Goal: Task Accomplishment & Management: Manage account settings

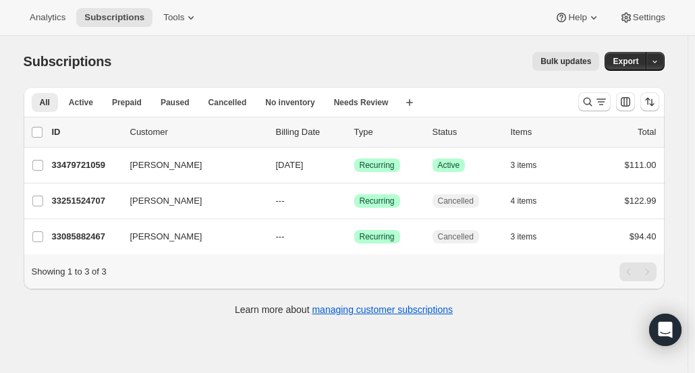
click at [167, 23] on span "Tools" at bounding box center [173, 17] width 21 height 11
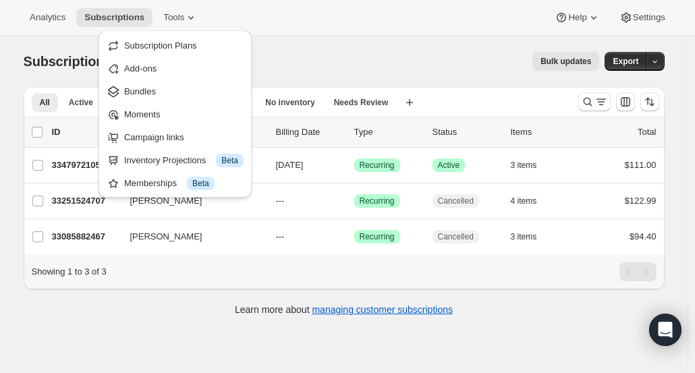
click at [151, 97] on span "Bundles" at bounding box center [183, 92] width 119 height 14
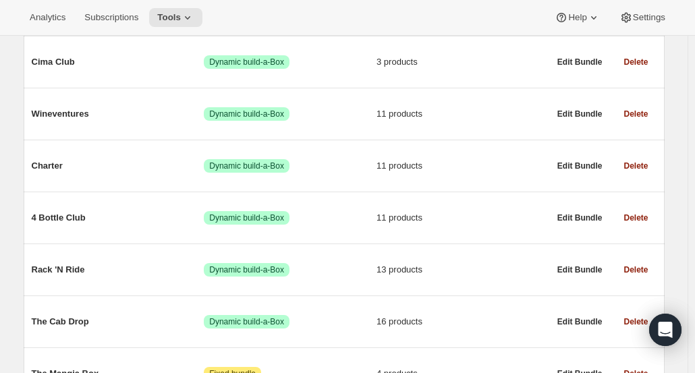
scroll to position [146, 0]
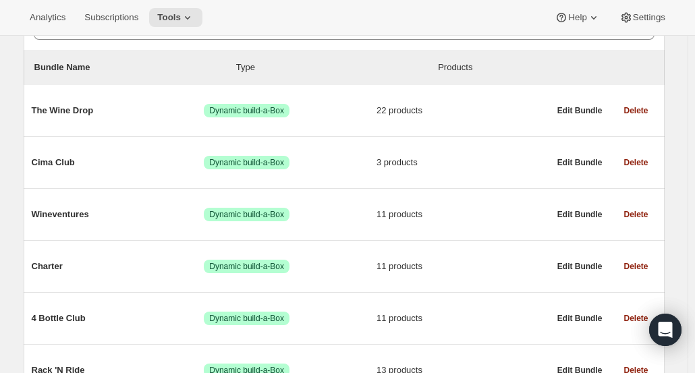
click at [143, 113] on span "The Wine Drop" at bounding box center [118, 111] width 173 height 14
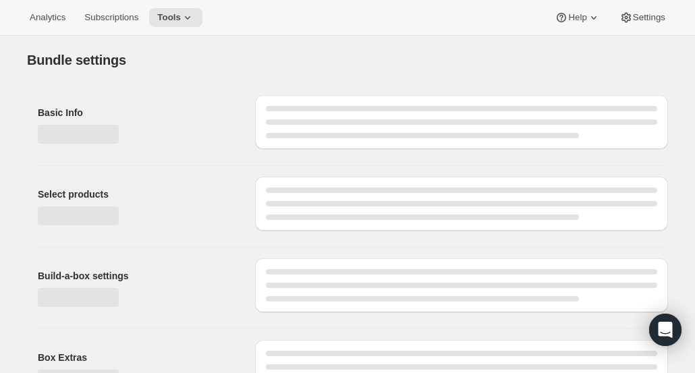
type input "The Wine Drop"
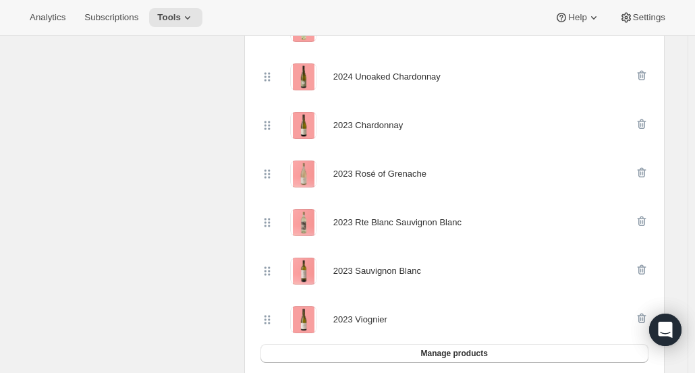
scroll to position [597, 0]
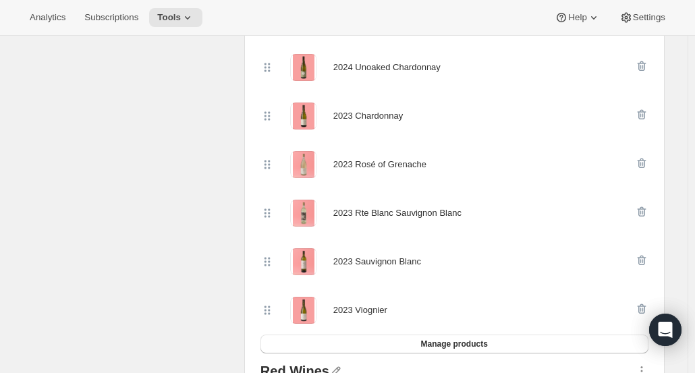
click at [641, 259] on icon "button" at bounding box center [640, 261] width 1 height 4
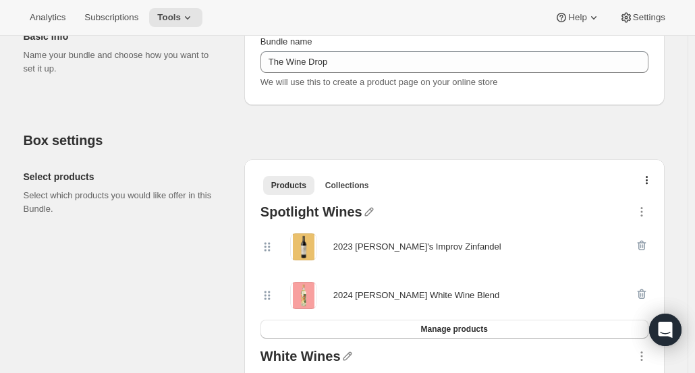
scroll to position [182, 0]
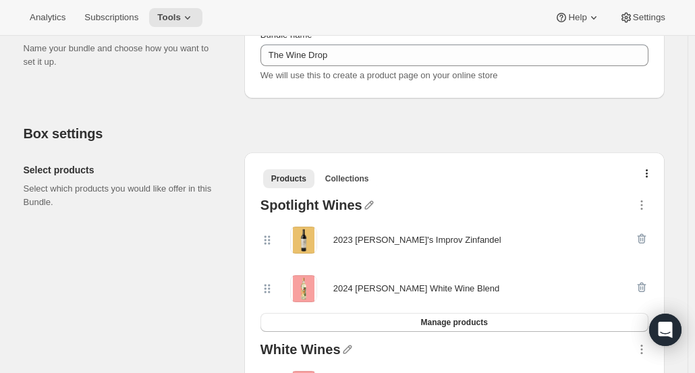
click at [518, 322] on button "Manage products" at bounding box center [455, 322] width 388 height 19
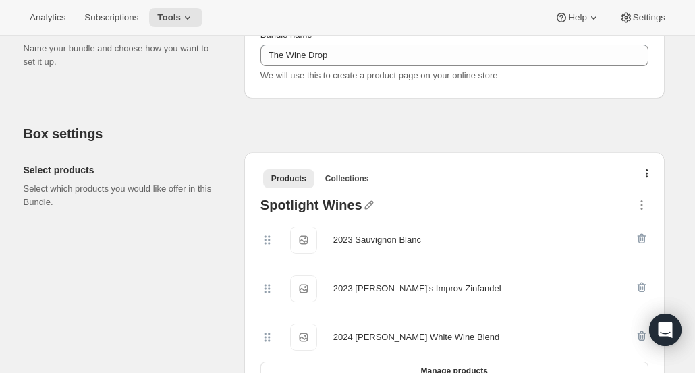
scroll to position [0, 0]
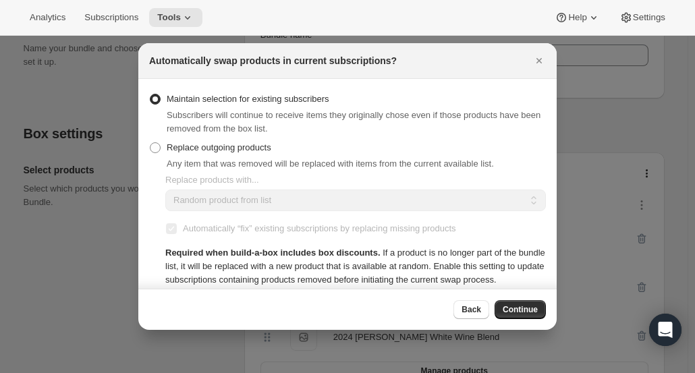
click at [518, 313] on span "Continue" at bounding box center [520, 309] width 35 height 11
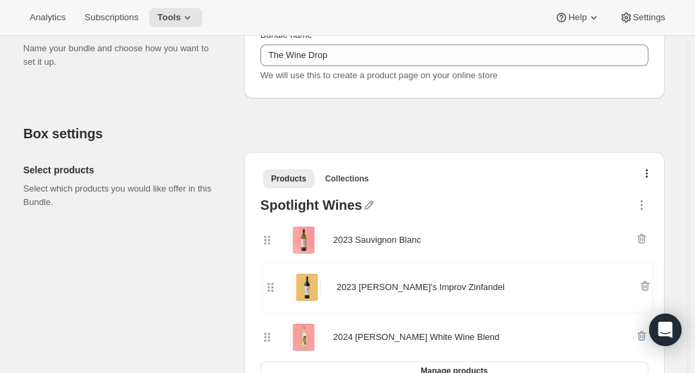
scroll to position [184, 0]
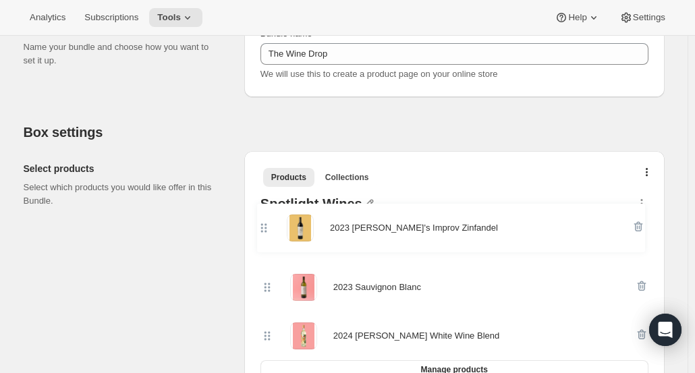
drag, startPoint x: 273, startPoint y: 290, endPoint x: 266, endPoint y: 228, distance: 62.5
click at [266, 228] on div "2023 Sauvignon Blanc 2023 Gary's Improv Zinfandel 2024 Reyna Noriega White Wine…" at bounding box center [455, 288] width 388 height 146
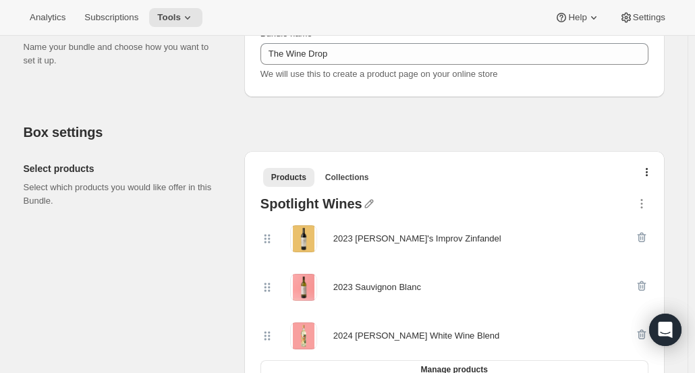
click at [165, 26] on button "Tools" at bounding box center [175, 17] width 53 height 19
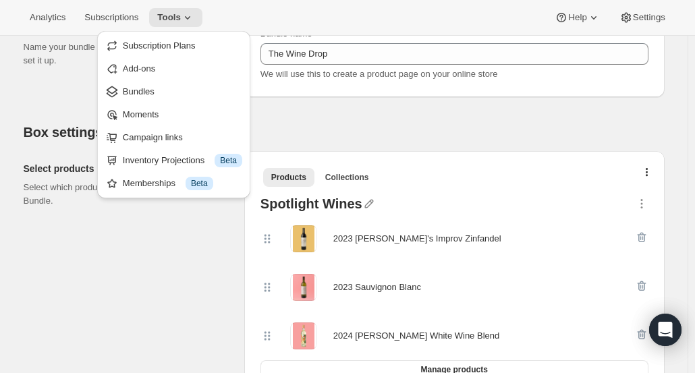
click at [162, 90] on span "Bundles" at bounding box center [182, 92] width 119 height 14
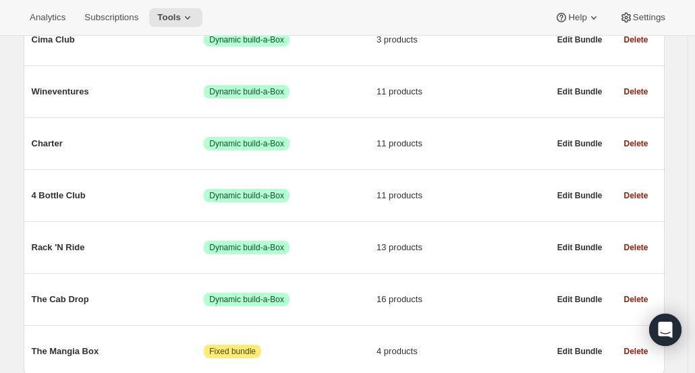
scroll to position [326, 0]
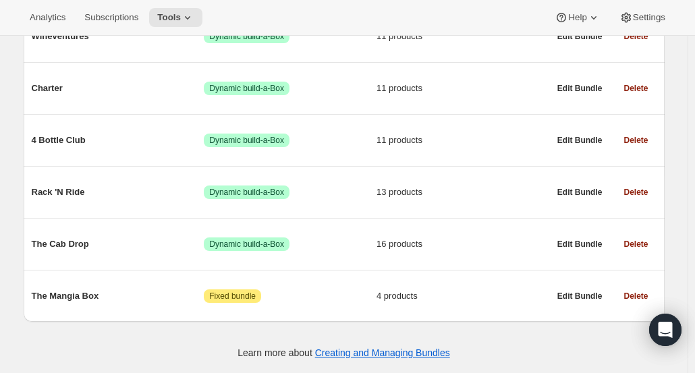
click at [134, 236] on div "The Cab Drop Success Dynamic build-a-Box 16 products" at bounding box center [291, 244] width 518 height 35
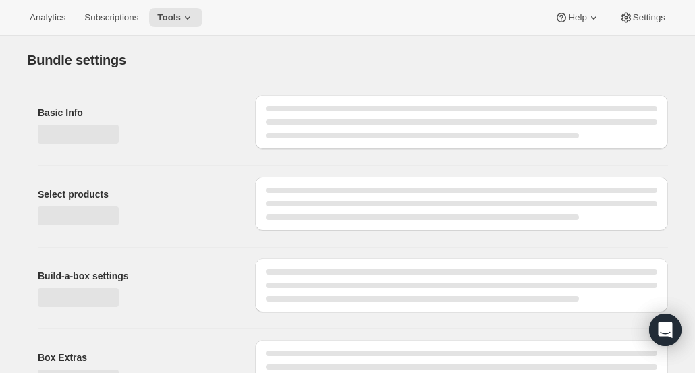
type input "The Cab Drop"
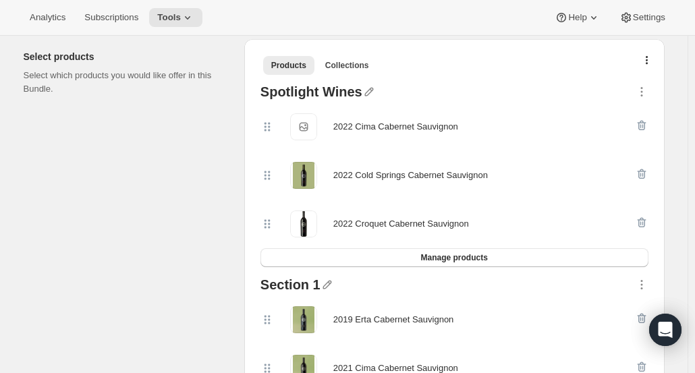
scroll to position [287, 0]
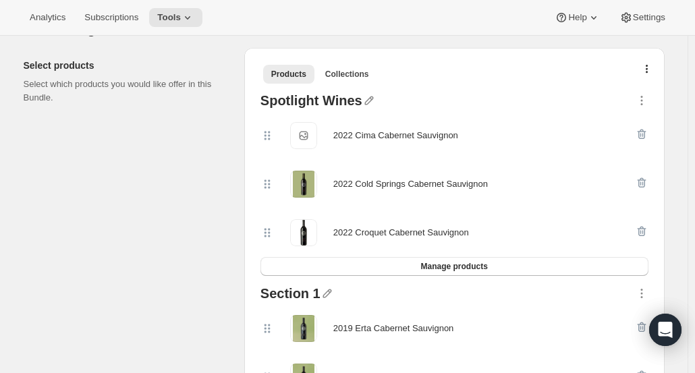
click at [176, 16] on span "Tools" at bounding box center [169, 17] width 24 height 11
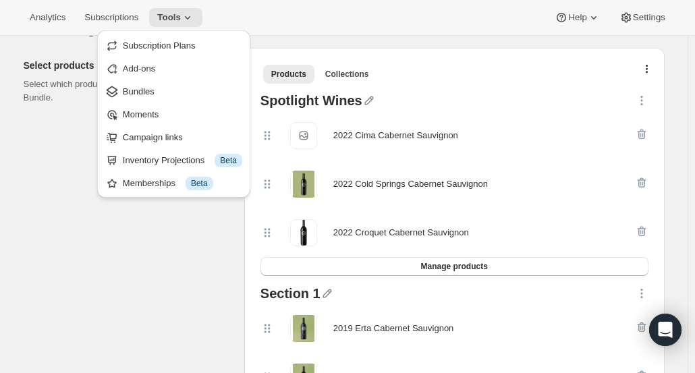
click at [153, 91] on span "Bundles" at bounding box center [139, 91] width 32 height 10
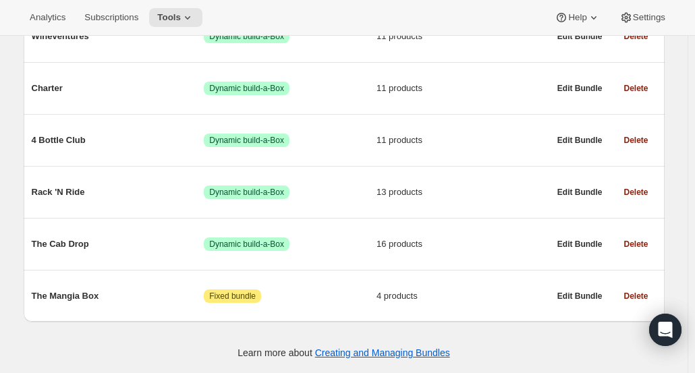
scroll to position [326, 0]
click at [513, 257] on div "The Cab Drop Success Dynamic build-a-Box 16 products" at bounding box center [291, 244] width 518 height 35
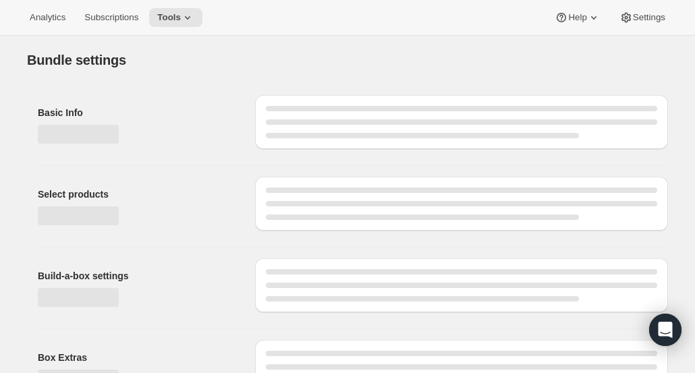
type input "The Cab Drop"
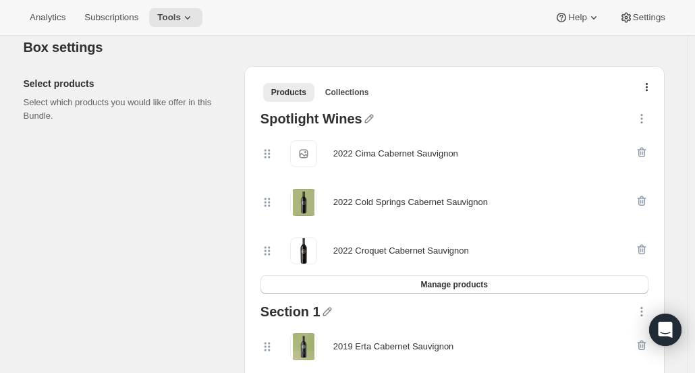
scroll to position [272, 0]
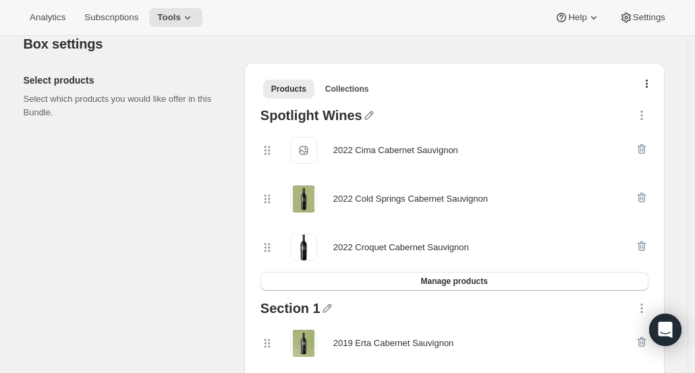
click at [327, 310] on icon "button" at bounding box center [328, 309] width 14 height 14
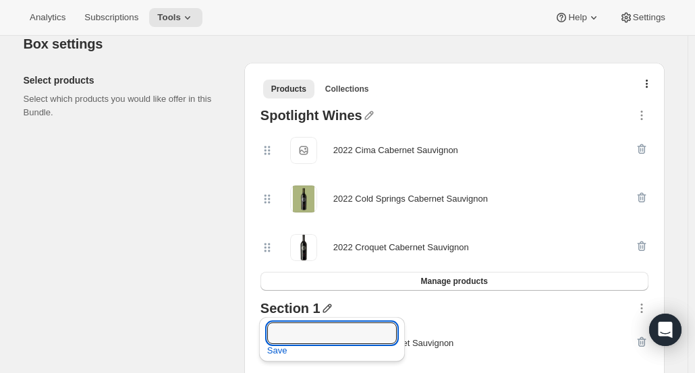
click at [309, 326] on input "text" at bounding box center [332, 334] width 130 height 22
type input "Cabernet"
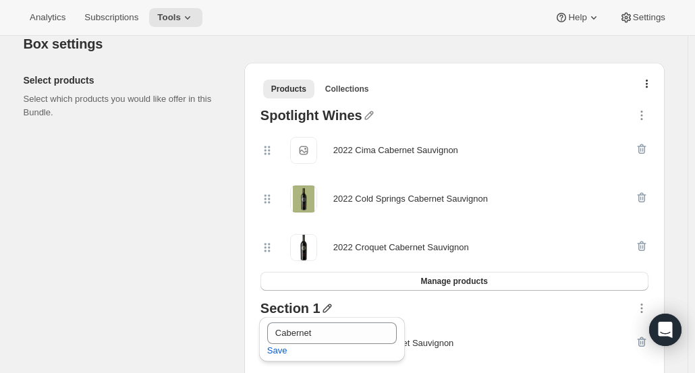
click at [273, 351] on span "Save" at bounding box center [277, 351] width 20 height 14
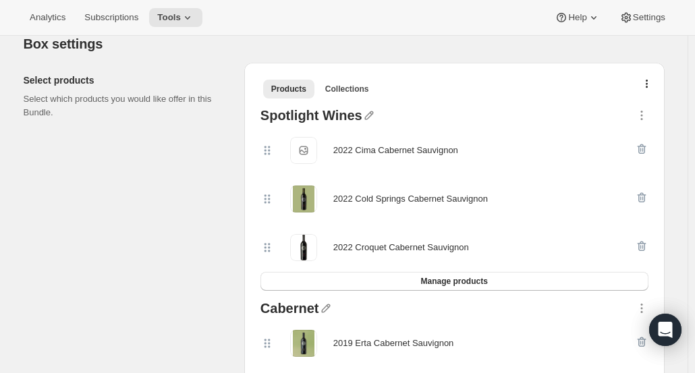
click at [379, 279] on button "Manage products" at bounding box center [455, 281] width 388 height 19
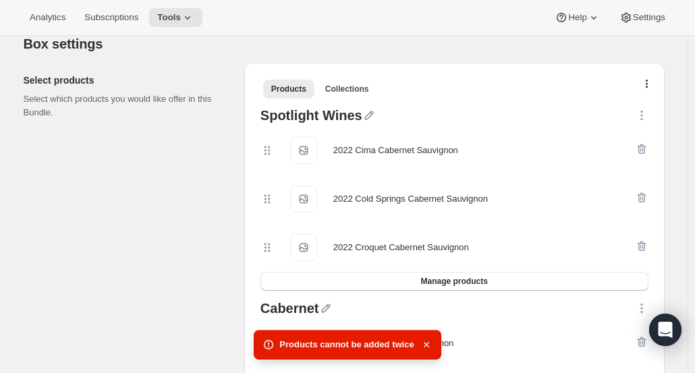
click at [428, 342] on icon "button" at bounding box center [427, 345] width 14 height 14
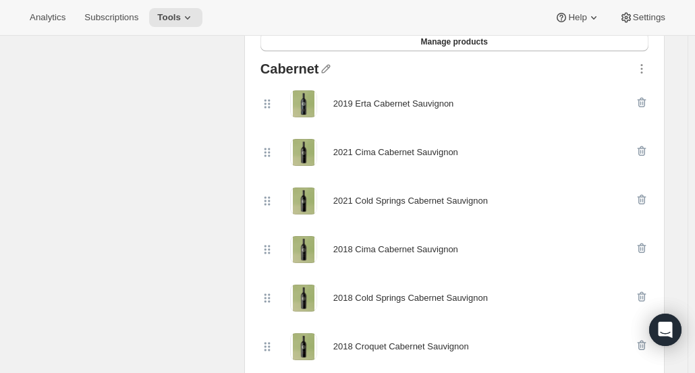
scroll to position [521, 0]
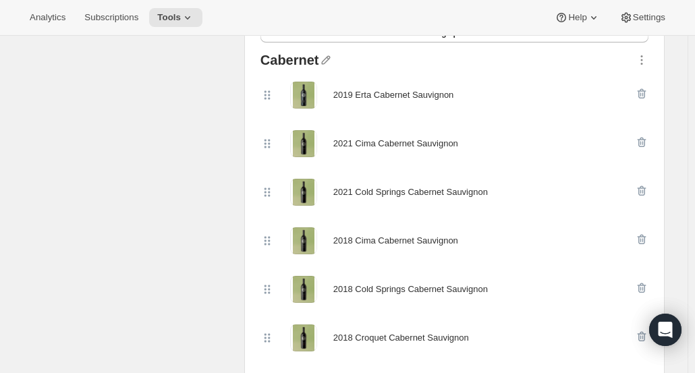
click at [646, 236] on icon "button" at bounding box center [642, 240] width 14 height 14
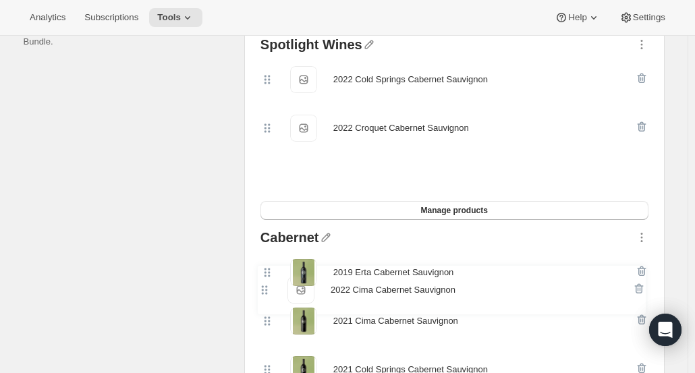
scroll to position [350, 0]
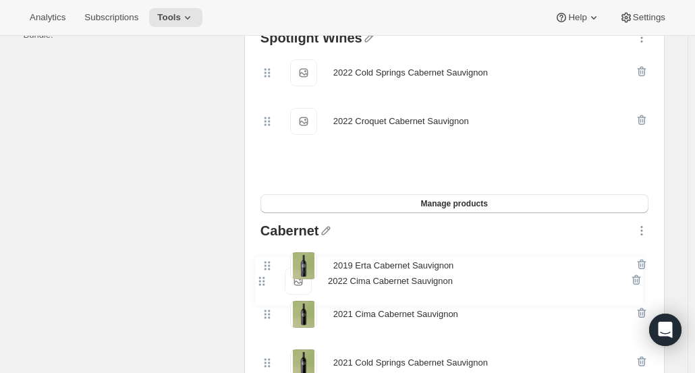
drag, startPoint x: 274, startPoint y: 125, endPoint x: 265, endPoint y: 292, distance: 167.7
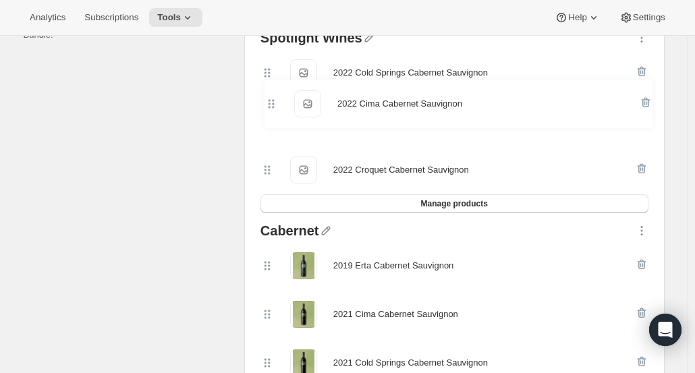
scroll to position [348, 0]
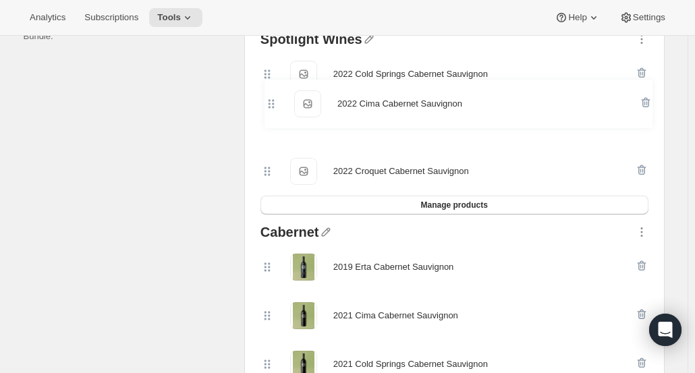
drag, startPoint x: 273, startPoint y: 75, endPoint x: 275, endPoint y: 117, distance: 42.6
click at [275, 117] on div "2022 Cima Cabernet Sauvignon 2022 Cima Cabernet Sauvignon 2022 Cold Springs Cab…" at bounding box center [455, 123] width 388 height 146
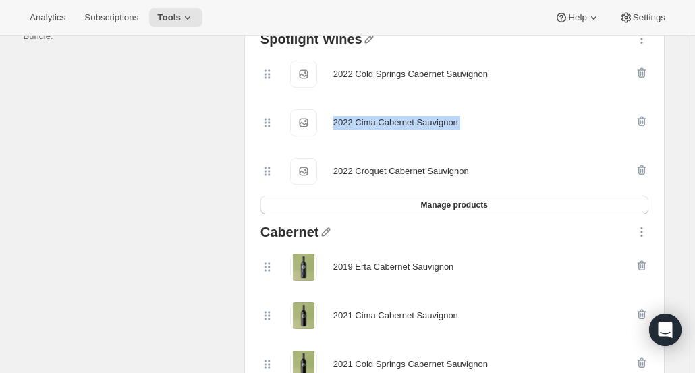
drag, startPoint x: 277, startPoint y: 123, endPoint x: 273, endPoint y: 162, distance: 39.4
click at [273, 162] on div "2022 Cold Springs Cabernet Sauvignon 2022 Cold Springs Cabernet Sauvignon 2022 …" at bounding box center [455, 123] width 388 height 146
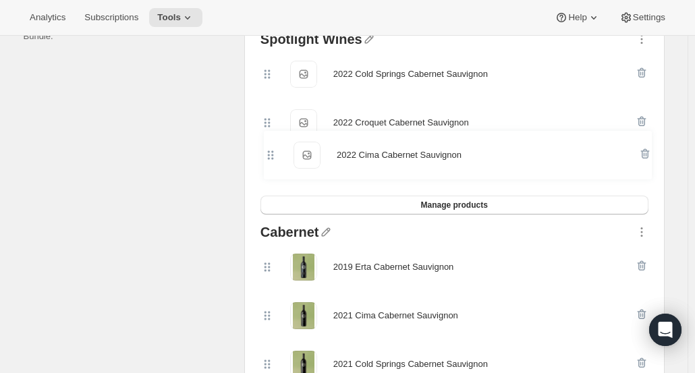
drag, startPoint x: 273, startPoint y: 126, endPoint x: 274, endPoint y: 165, distance: 39.9
click at [274, 165] on div "2022 Cold Springs Cabernet Sauvignon 2022 Cold Springs Cabernet Sauvignon 2022 …" at bounding box center [455, 123] width 388 height 146
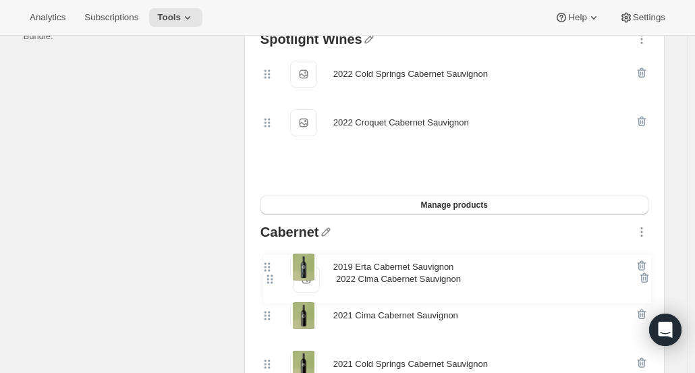
drag, startPoint x: 275, startPoint y: 171, endPoint x: 274, endPoint y: 286, distance: 115.4
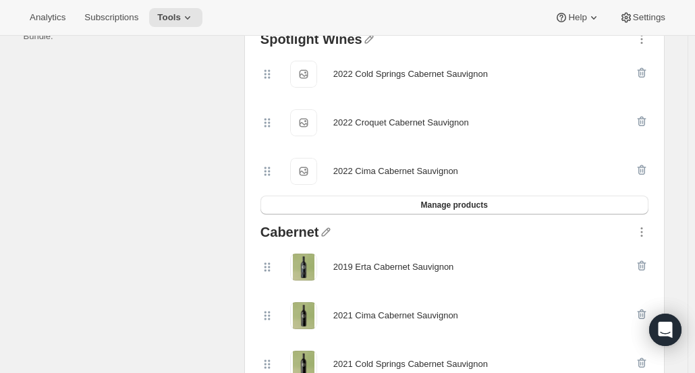
click at [643, 40] on icon "button" at bounding box center [642, 39] width 14 height 14
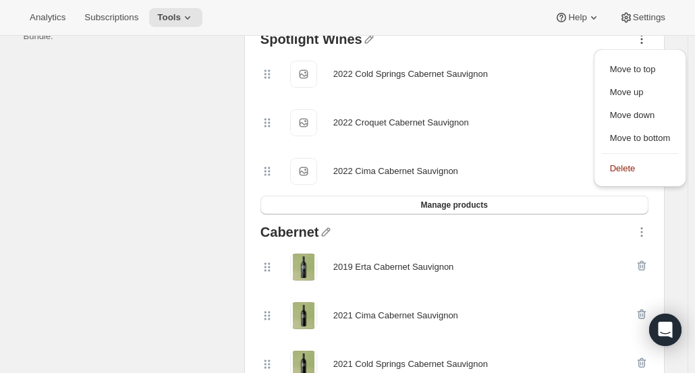
click at [501, 246] on div "2019 Erta Cabernet Sauvignon" at bounding box center [455, 267] width 388 height 49
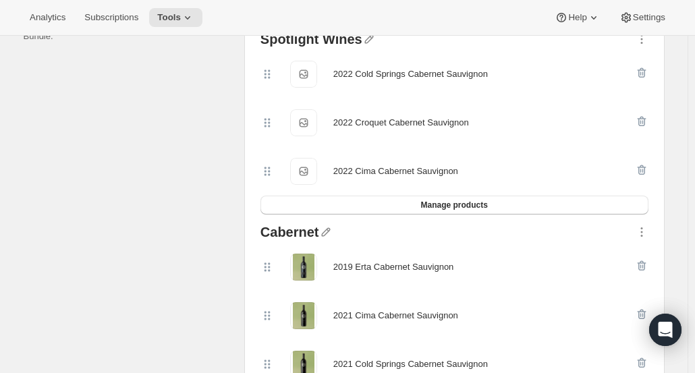
click at [597, 201] on button "Manage products" at bounding box center [455, 205] width 388 height 19
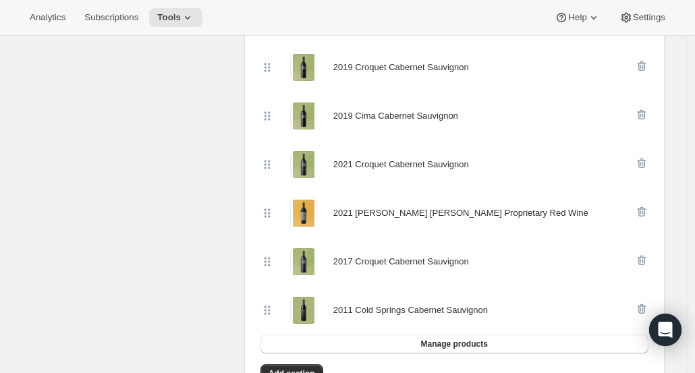
scroll to position [901, 0]
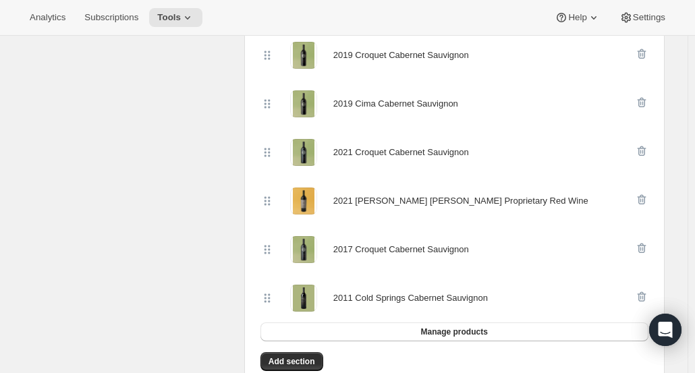
click at [646, 248] on icon "button" at bounding box center [641, 249] width 9 height 10
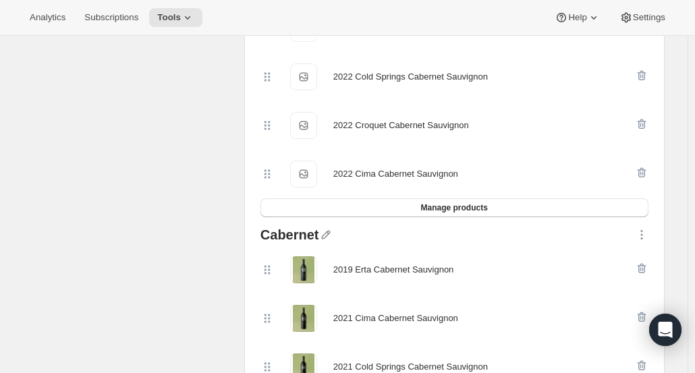
scroll to position [383, 0]
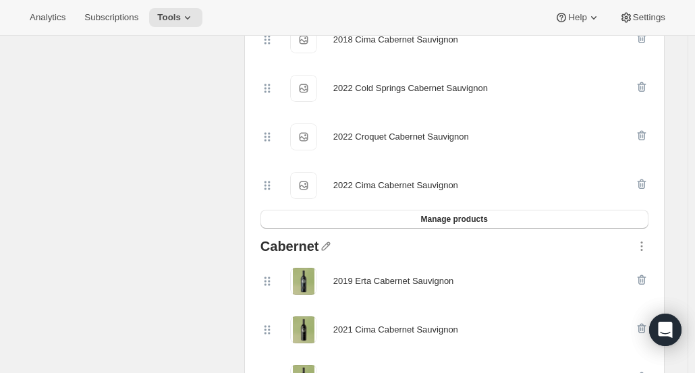
click at [472, 225] on button "Manage products" at bounding box center [455, 219] width 388 height 19
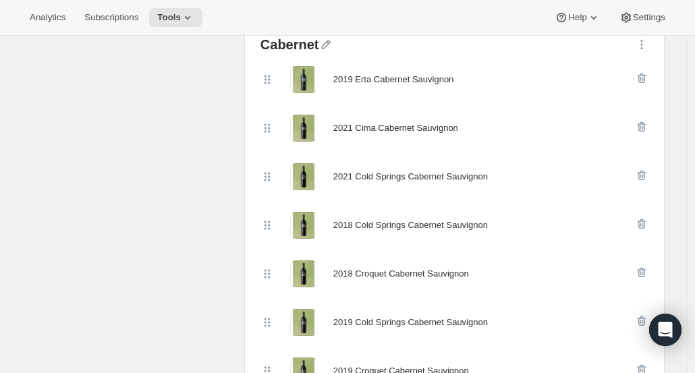
scroll to position [627, 0]
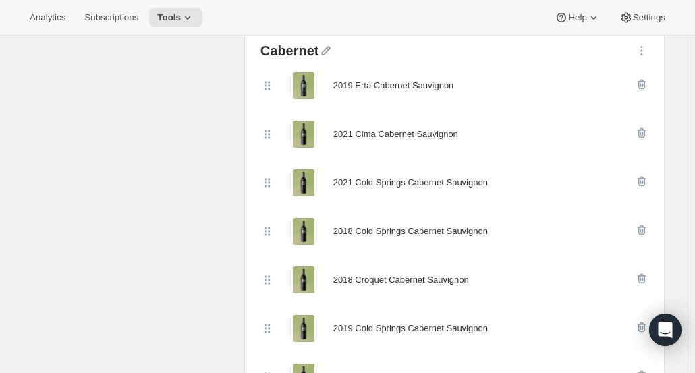
click at [646, 226] on icon "button" at bounding box center [641, 230] width 9 height 10
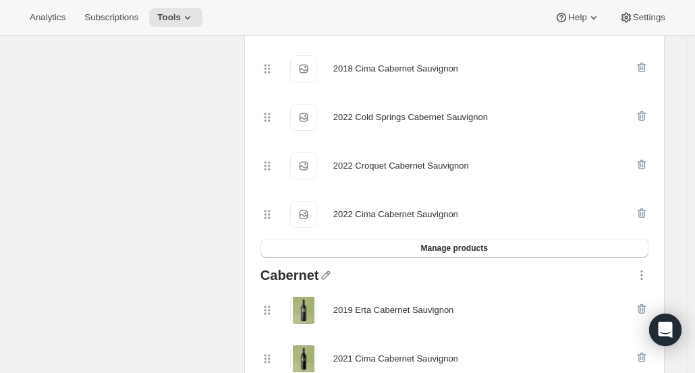
scroll to position [423, 0]
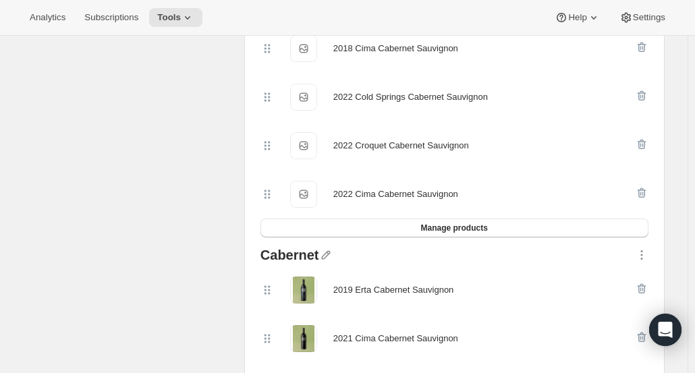
click at [547, 227] on button "Manage products" at bounding box center [455, 228] width 388 height 19
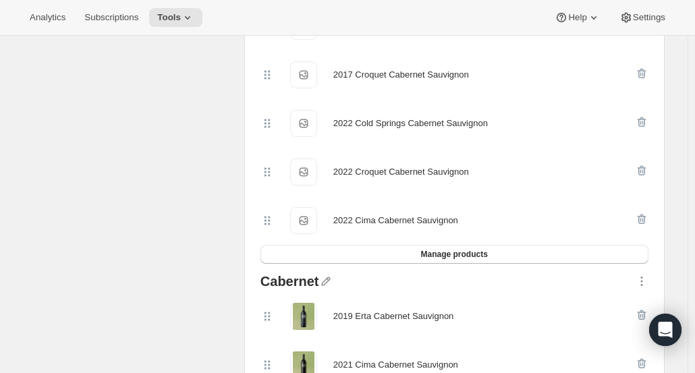
scroll to position [466, 0]
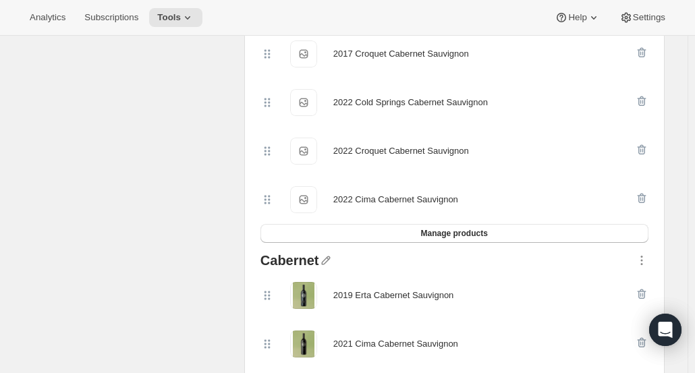
click at [644, 97] on icon "button" at bounding box center [642, 102] width 14 height 14
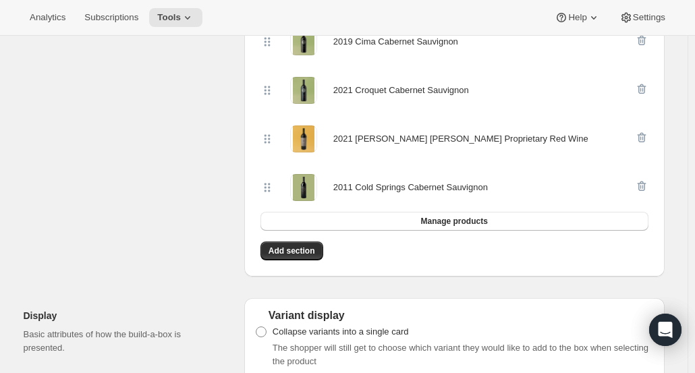
scroll to position [954, 0]
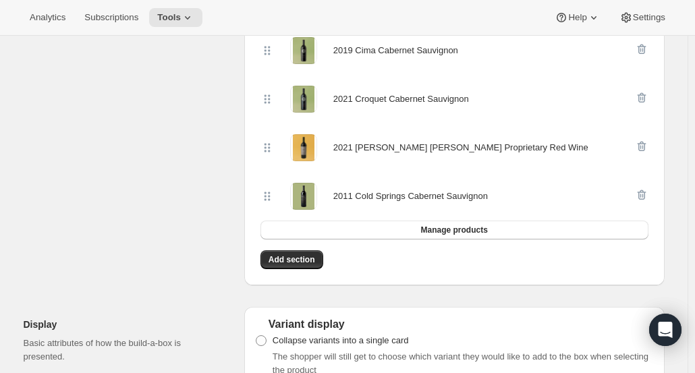
click at [502, 232] on button "Manage products" at bounding box center [455, 230] width 388 height 19
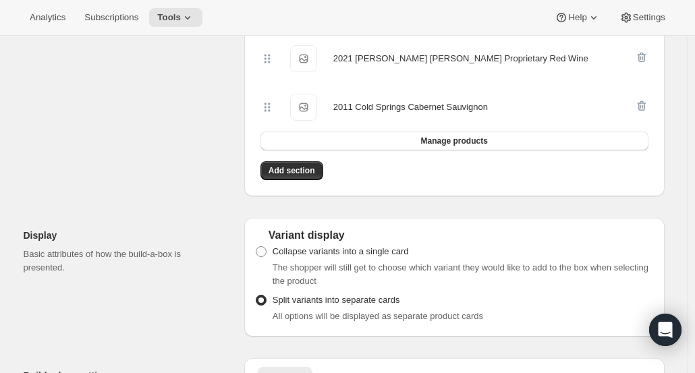
scroll to position [1086, 0]
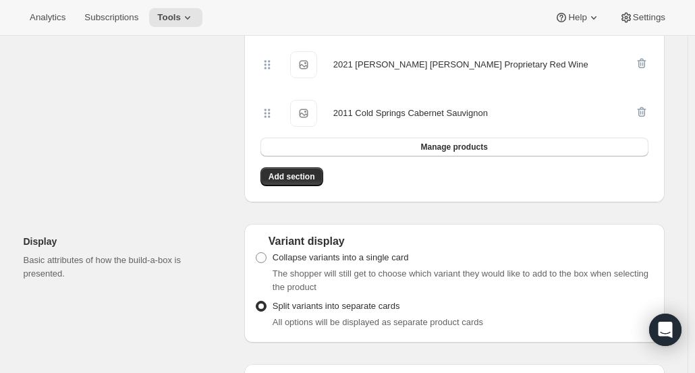
click at [481, 146] on span "Manage products" at bounding box center [454, 147] width 67 height 11
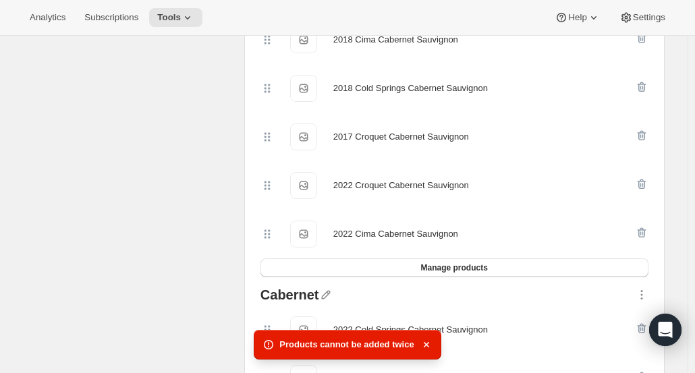
scroll to position [386, 0]
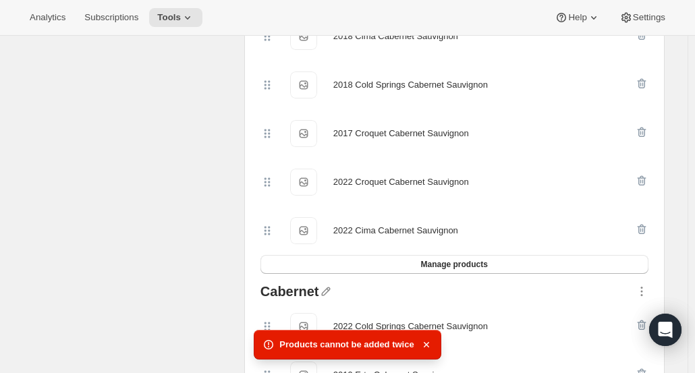
click at [645, 184] on icon "button" at bounding box center [641, 181] width 9 height 10
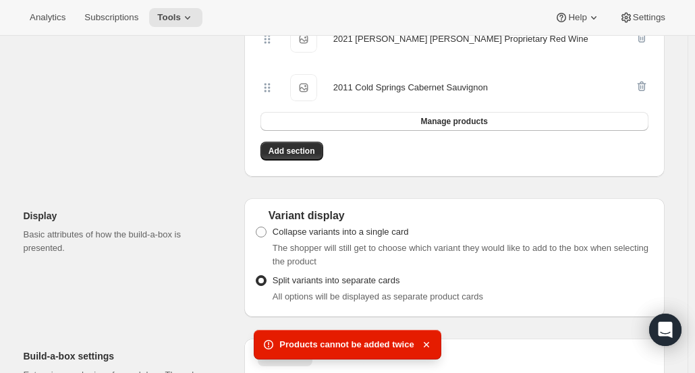
scroll to position [1060, 0]
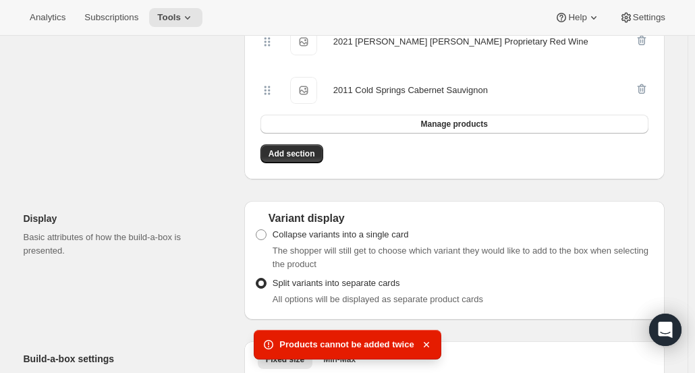
click at [559, 124] on button "Manage products" at bounding box center [455, 124] width 388 height 19
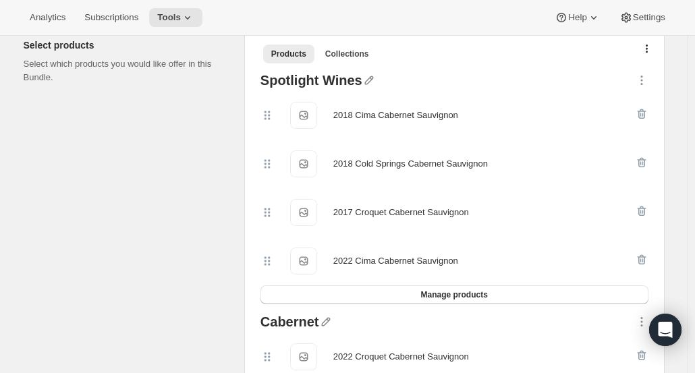
scroll to position [310, 0]
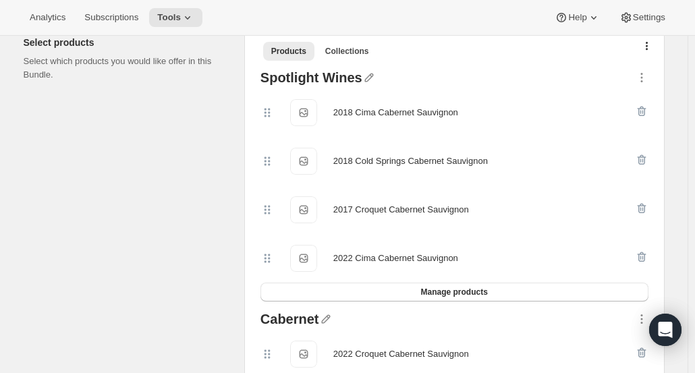
click at [641, 258] on icon "button" at bounding box center [642, 257] width 14 height 14
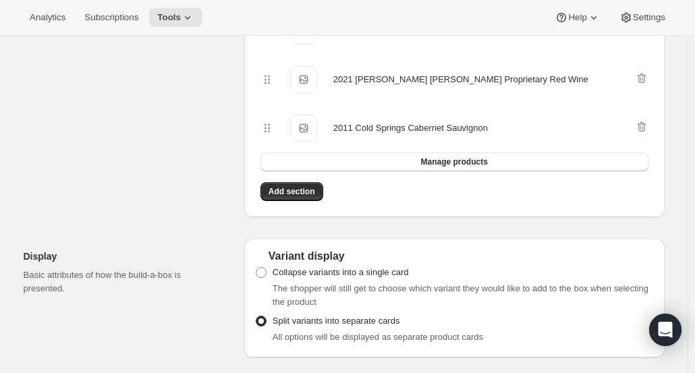
scroll to position [1013, 0]
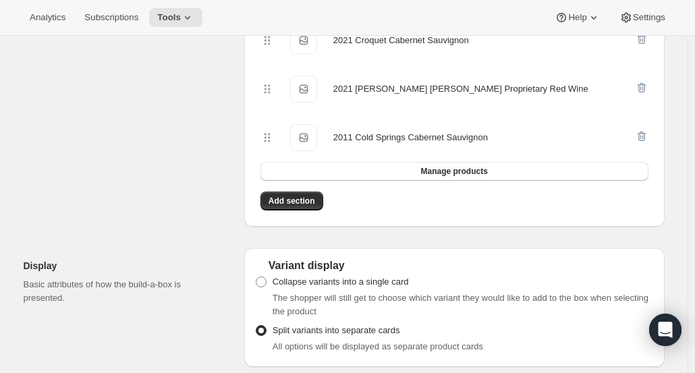
click at [289, 205] on button "Add section" at bounding box center [292, 201] width 63 height 19
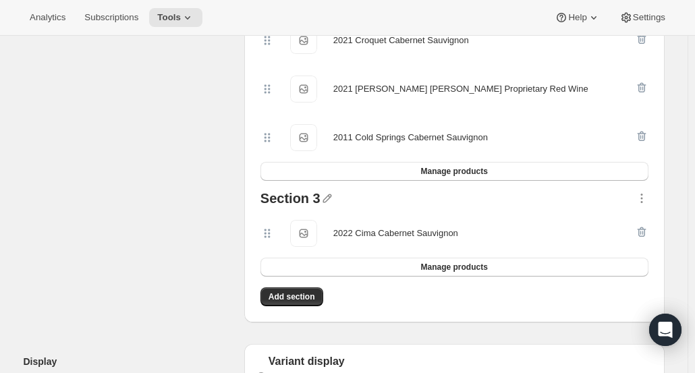
click at [647, 197] on icon "button" at bounding box center [642, 199] width 14 height 14
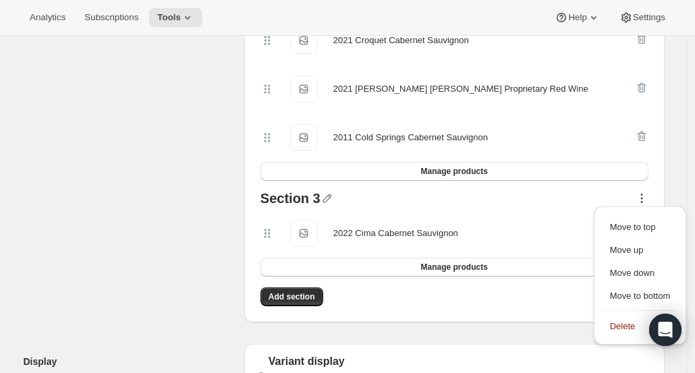
click at [629, 327] on span "Delete" at bounding box center [623, 326] width 26 height 10
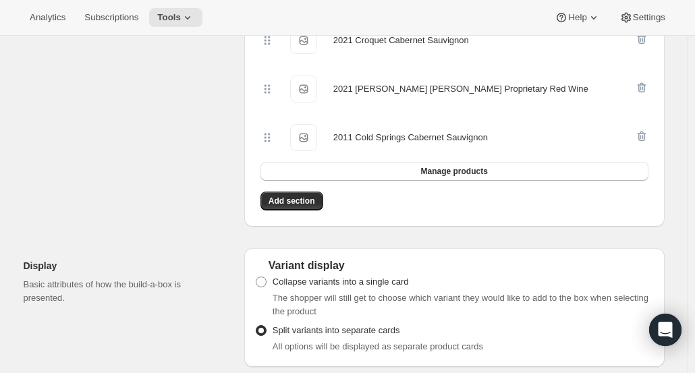
click at [415, 164] on button "Manage products" at bounding box center [455, 171] width 388 height 19
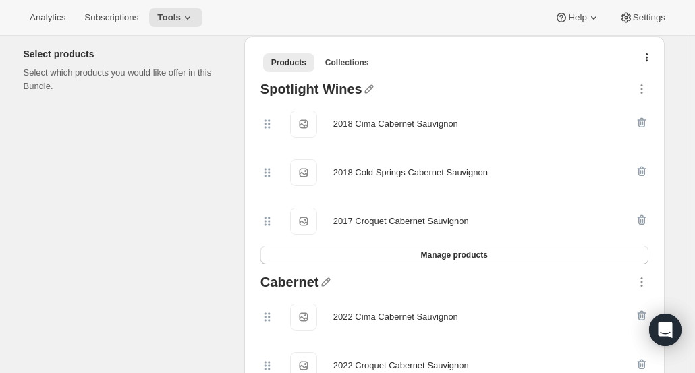
scroll to position [296, 0]
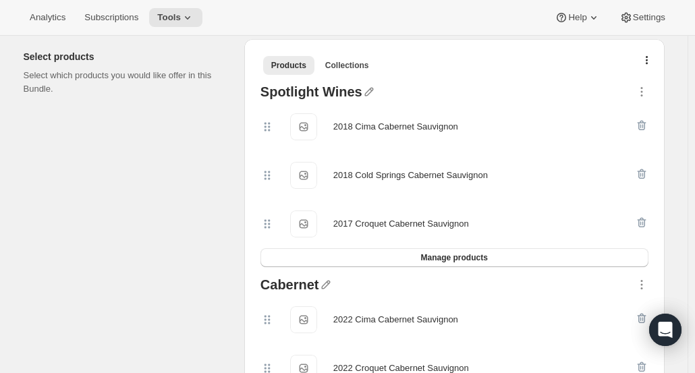
click at [369, 91] on icon "button" at bounding box center [370, 92] width 14 height 14
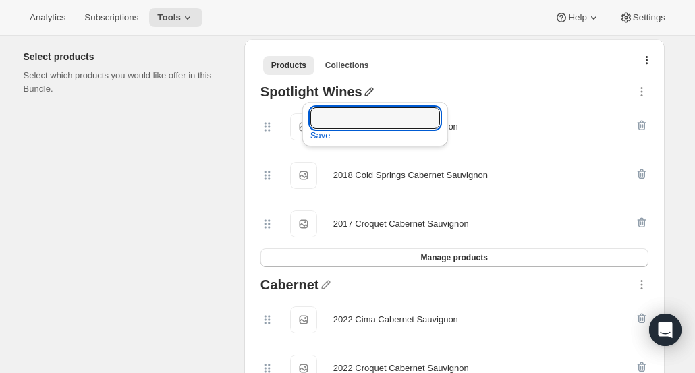
click at [331, 123] on input "text" at bounding box center [376, 118] width 130 height 22
type input "A"
click at [375, 118] on input "Spotlight Cabernert" at bounding box center [376, 118] width 130 height 22
type input "Spotlight Cabernet Wines"
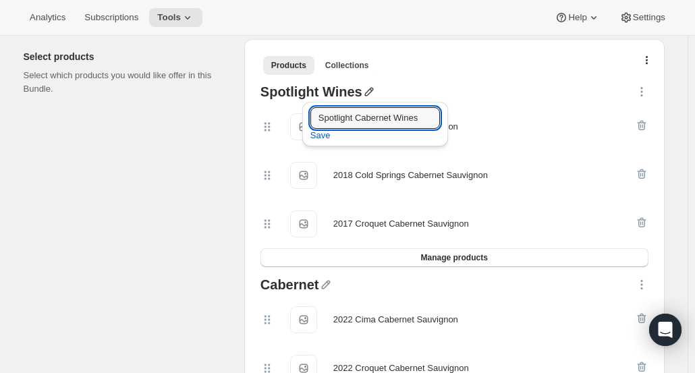
click at [320, 138] on span "Save" at bounding box center [321, 136] width 20 height 14
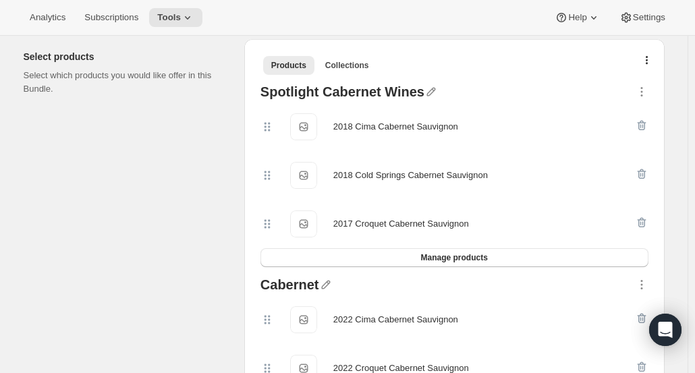
click at [326, 285] on icon "button" at bounding box center [325, 285] width 9 height 9
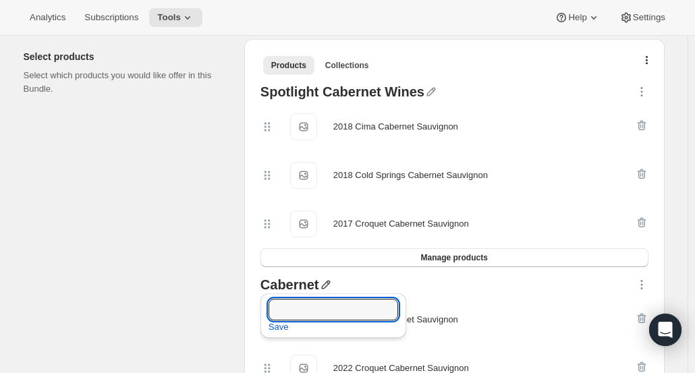
click at [319, 309] on input "text" at bounding box center [334, 310] width 130 height 22
type input "O"
type input "t"
type input "Other Cabernet"
click at [282, 327] on span "Save" at bounding box center [279, 328] width 20 height 14
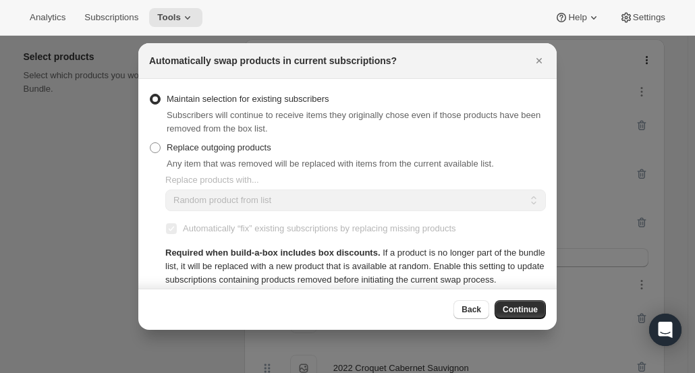
click at [521, 307] on span "Continue" at bounding box center [520, 309] width 35 height 11
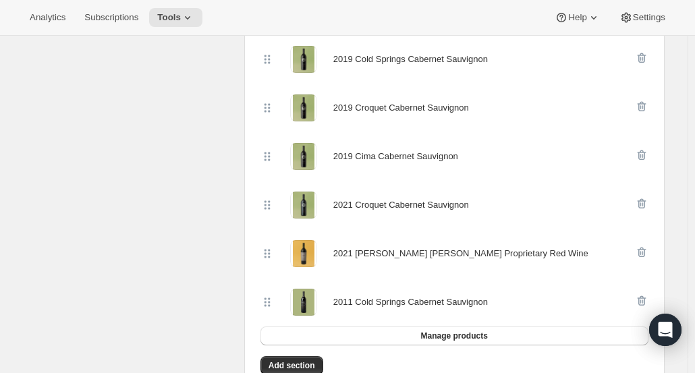
scroll to position [902, 0]
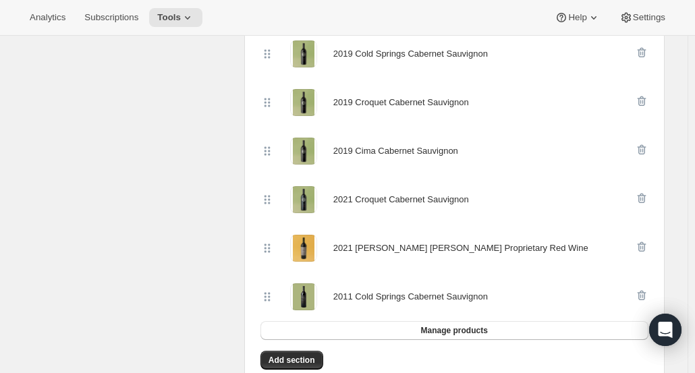
click at [643, 292] on icon "button" at bounding box center [641, 296] width 9 height 10
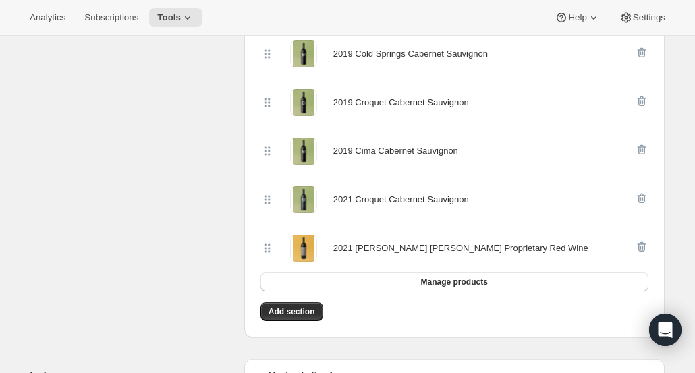
scroll to position [0, 0]
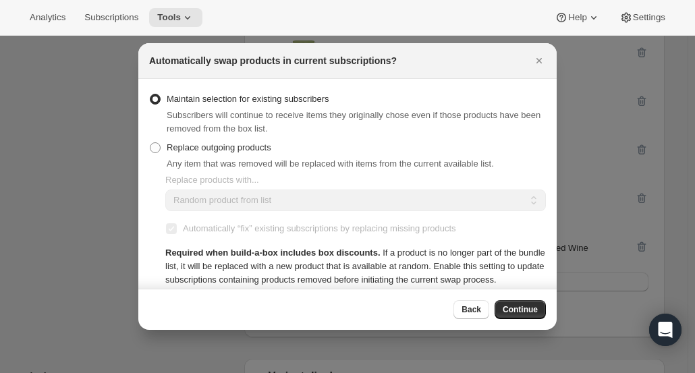
click at [524, 306] on span "Continue" at bounding box center [520, 309] width 35 height 11
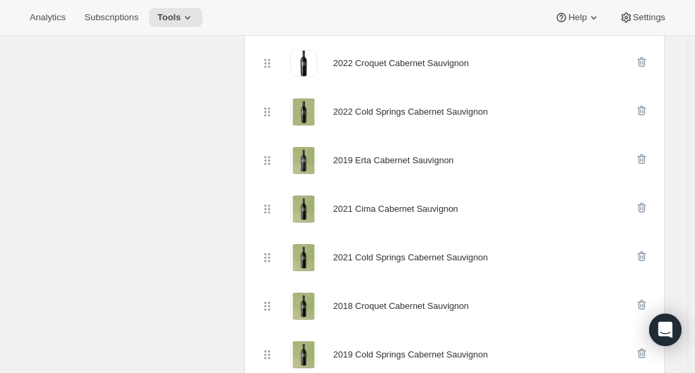
scroll to position [595, 0]
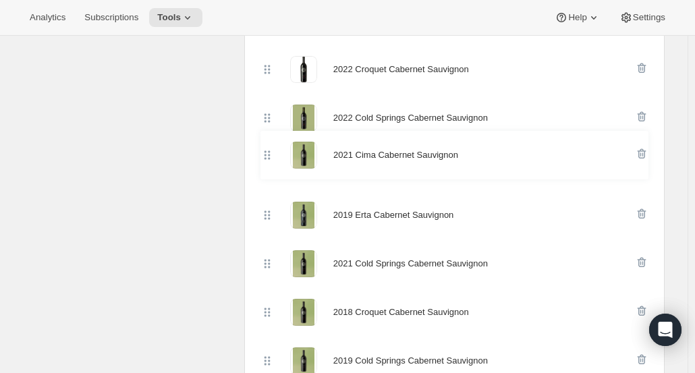
drag, startPoint x: 275, startPoint y: 215, endPoint x: 269, endPoint y: 146, distance: 69.1
click at [269, 146] on div "2022 Cima Cabernet Sauvignon 2022 Cima Cabernet Sauvignon 2022 Croquet Cabernet…" at bounding box center [455, 288] width 388 height 583
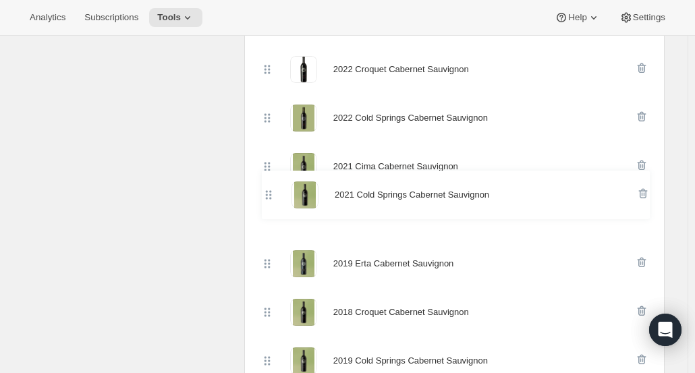
drag, startPoint x: 275, startPoint y: 267, endPoint x: 271, endPoint y: 196, distance: 71.0
click at [271, 196] on div "2022 Cima Cabernet Sauvignon 2022 Cima Cabernet Sauvignon 2022 Croquet Cabernet…" at bounding box center [455, 288] width 388 height 583
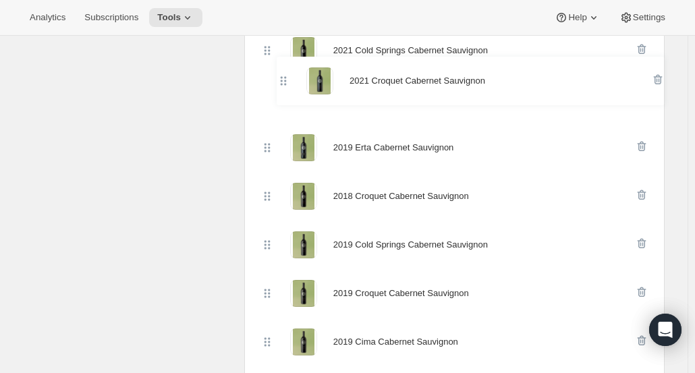
scroll to position [759, 0]
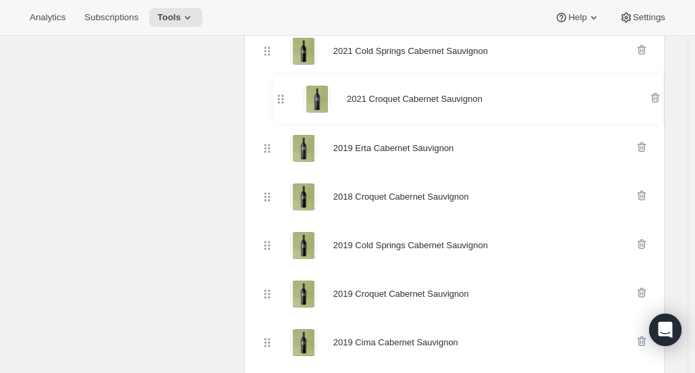
drag, startPoint x: 275, startPoint y: 239, endPoint x: 284, endPoint y: 88, distance: 151.4
click at [284, 88] on div "2022 Cima Cabernet Sauvignon 2022 Cima Cabernet Sauvignon 2022 Croquet Cabernet…" at bounding box center [455, 124] width 388 height 583
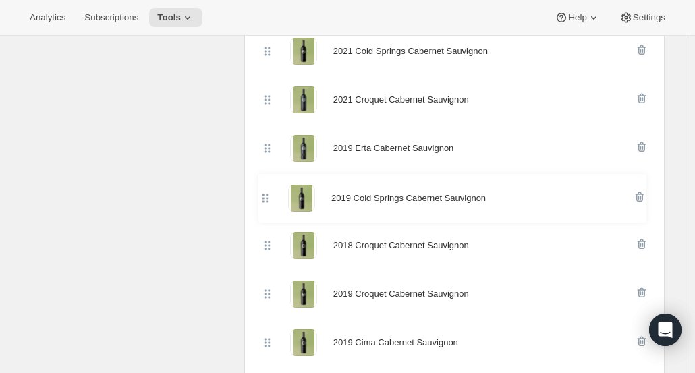
drag, startPoint x: 270, startPoint y: 246, endPoint x: 263, endPoint y: 189, distance: 57.8
click at [263, 189] on div "Other Cabernet 2022 Cima Cabernet Sauvignon 2022 Cima Cabernet Sauvignon 2022 C…" at bounding box center [454, 125] width 399 height 631
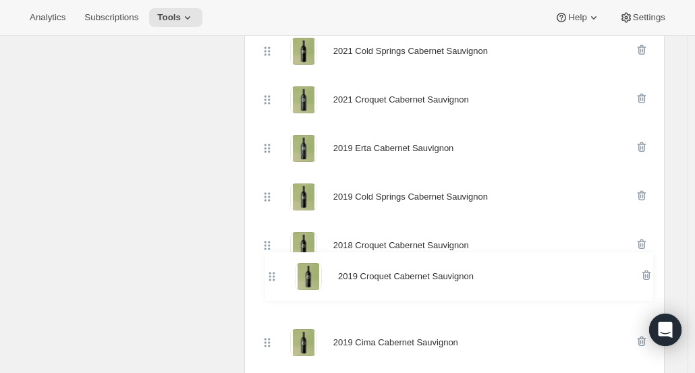
scroll to position [763, 0]
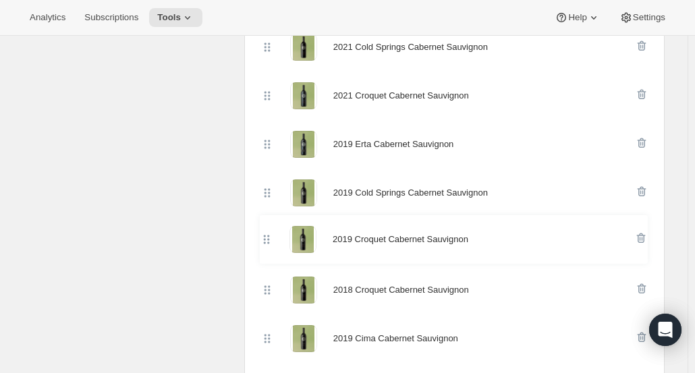
drag, startPoint x: 271, startPoint y: 292, endPoint x: 265, endPoint y: 226, distance: 66.5
click at [265, 226] on div "2022 Cima Cabernet Sauvignon 2022 Cima Cabernet Sauvignon 2022 Croquet Cabernet…" at bounding box center [455, 120] width 388 height 583
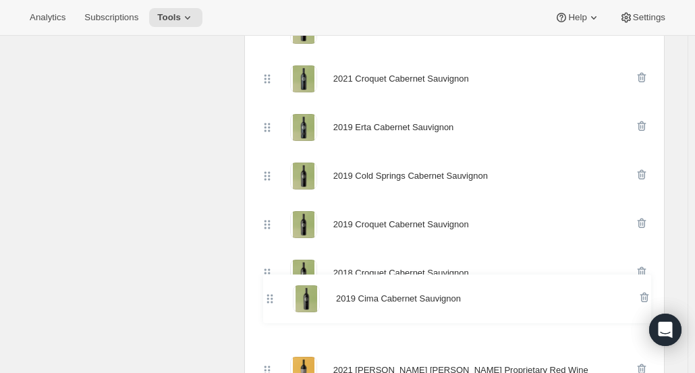
scroll to position [782, 0]
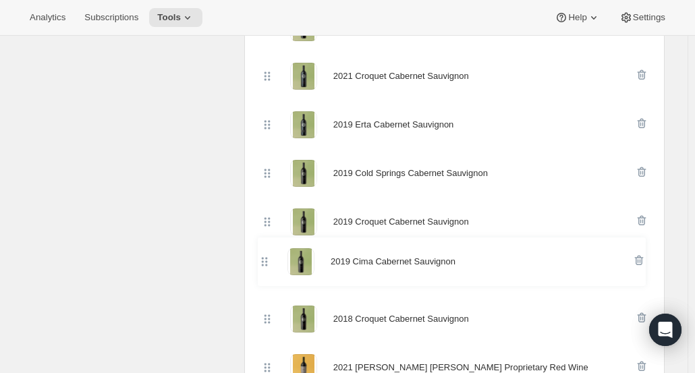
drag, startPoint x: 273, startPoint y: 338, endPoint x: 265, endPoint y: 255, distance: 83.4
click at [265, 255] on div "2022 Cima Cabernet Sauvignon 2022 Cima Cabernet Sauvignon 2022 Croquet Cabernet…" at bounding box center [455, 100] width 388 height 583
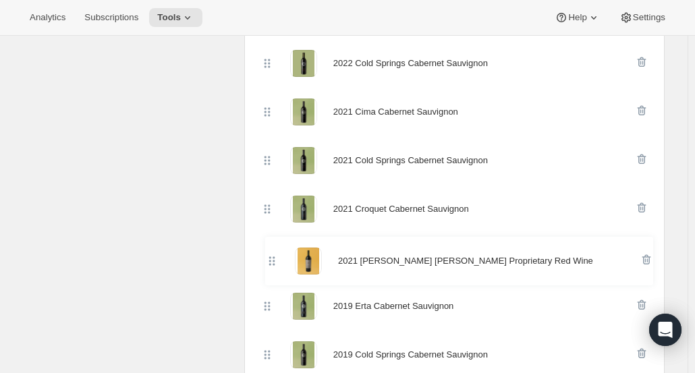
scroll to position [652, 0]
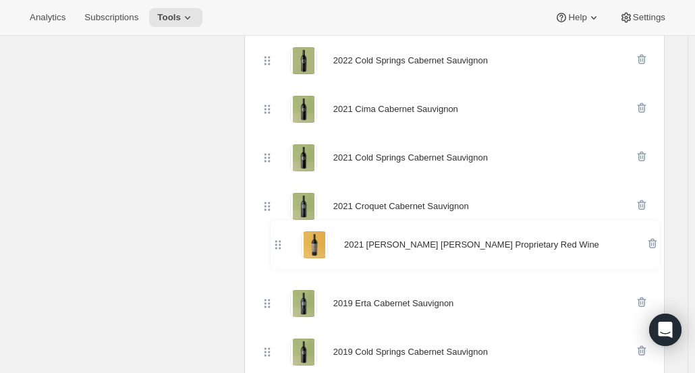
drag, startPoint x: 274, startPoint y: 311, endPoint x: 280, endPoint y: 244, distance: 67.1
click at [280, 244] on div "2022 Cima Cabernet Sauvignon 2022 Cima Cabernet Sauvignon 2022 Croquet Cabernet…" at bounding box center [455, 230] width 388 height 583
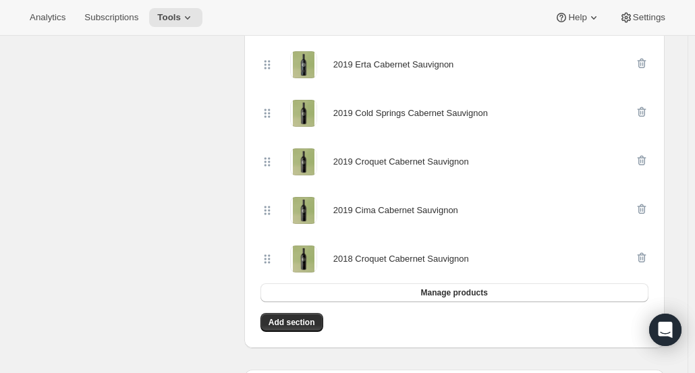
scroll to position [903, 0]
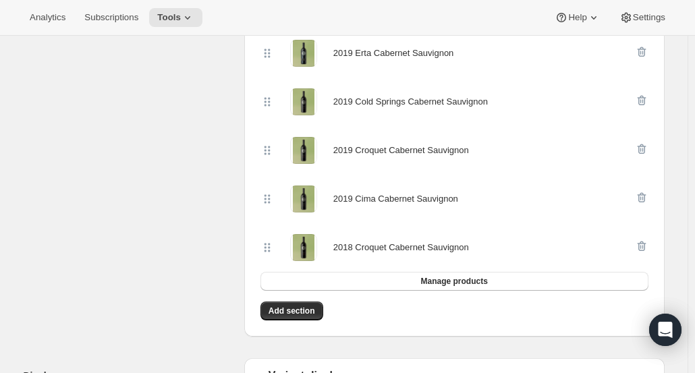
click at [431, 278] on span "Manage products" at bounding box center [454, 281] width 67 height 11
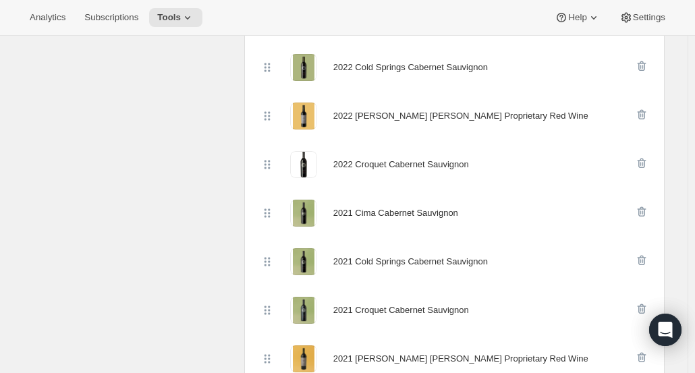
scroll to position [543, 0]
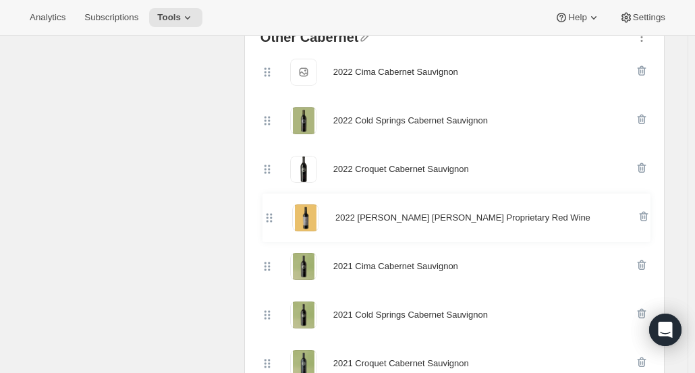
drag, startPoint x: 275, startPoint y: 172, endPoint x: 277, endPoint y: 232, distance: 59.4
click at [277, 232] on div "2022 Cima Cabernet Sauvignon 2022 Cima Cabernet Sauvignon 2022 Cold Springs Cab…" at bounding box center [455, 364] width 388 height 632
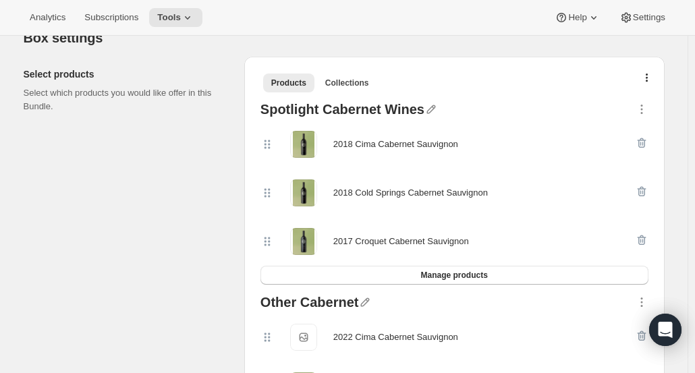
scroll to position [293, 0]
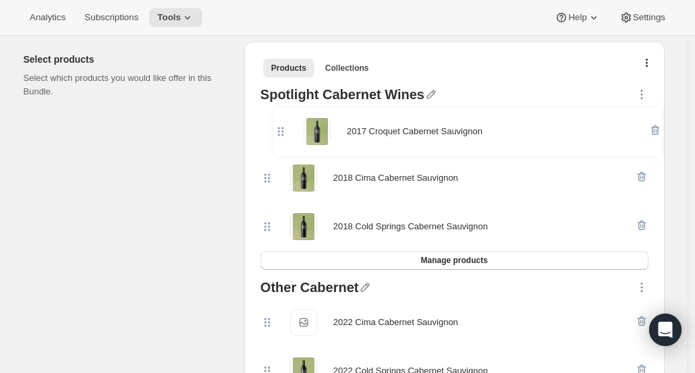
drag, startPoint x: 269, startPoint y: 226, endPoint x: 279, endPoint y: 128, distance: 98.4
click at [279, 128] on div "2018 Cima Cabernet Sauvignon 2018 Cold Springs Cabernet Sauvignon 2017 Croquet …" at bounding box center [455, 178] width 388 height 146
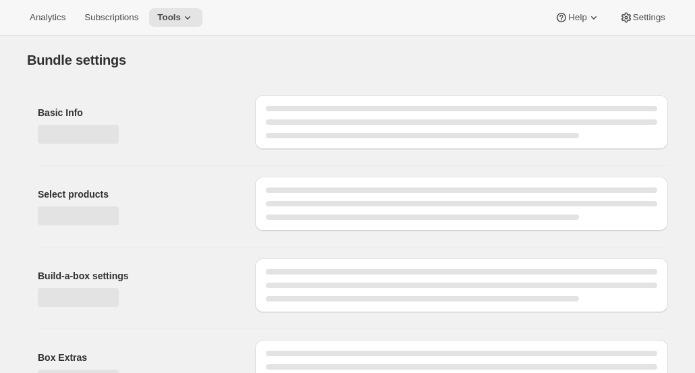
type input "The Cab Drop"
